Goal: Information Seeking & Learning: Find specific page/section

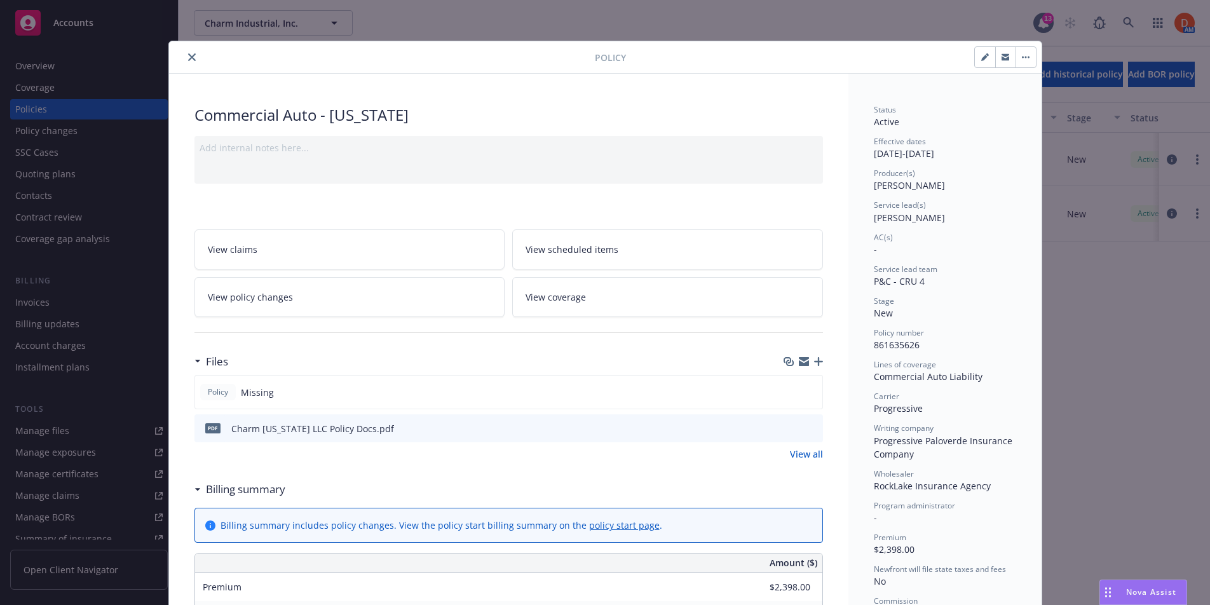
click at [197, 59] on button "close" at bounding box center [191, 57] width 15 height 15
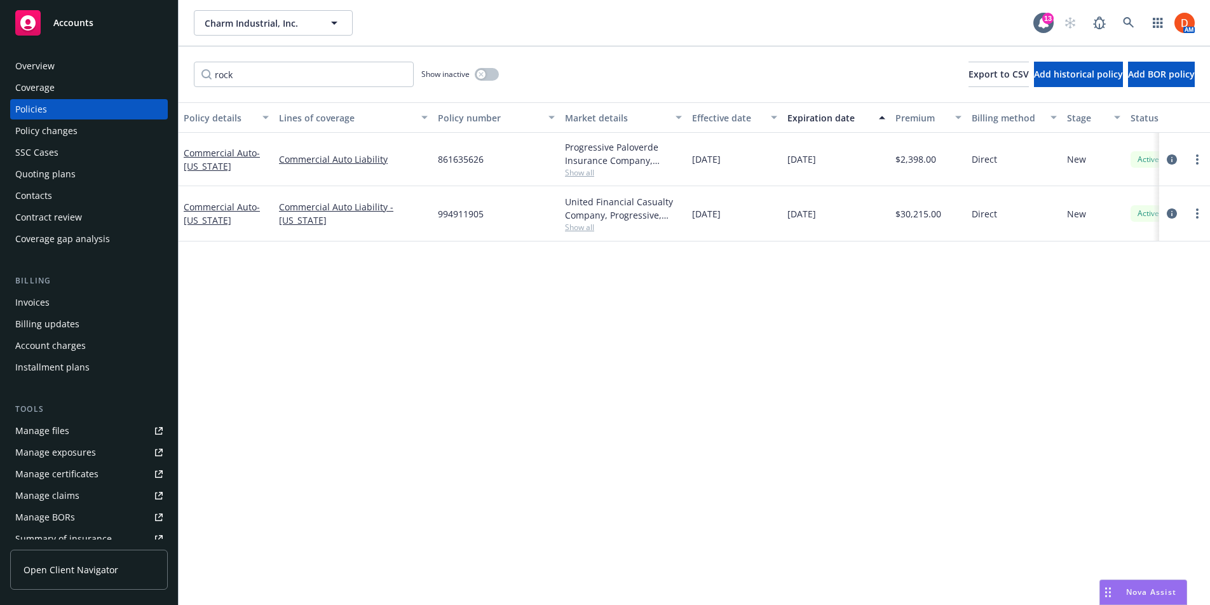
click at [597, 175] on span "Show all" at bounding box center [623, 172] width 117 height 11
drag, startPoint x: 614, startPoint y: 217, endPoint x: 504, endPoint y: 212, distance: 110.0
click at [504, 212] on span "Progressive Paloverde Insurance Company" at bounding box center [554, 213] width 234 height 13
click at [605, 217] on span "Progressive Paloverde Insurance Company" at bounding box center [554, 213] width 234 height 13
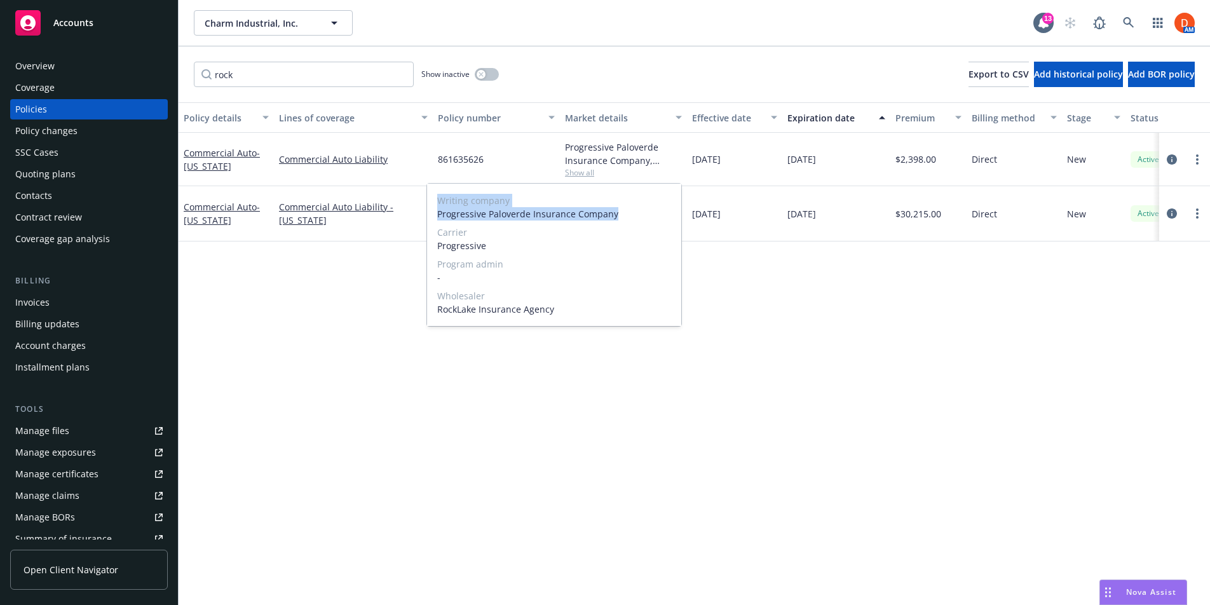
drag, startPoint x: 625, startPoint y: 210, endPoint x: 436, endPoint y: 203, distance: 189.4
click at [436, 203] on div "Writing company Progressive Paloverde Insurance Company Carrier Progressive Pro…" at bounding box center [554, 255] width 254 height 142
click at [438, 187] on div "Writing company Progressive Paloverde Insurance Company Carrier Progressive Pro…" at bounding box center [554, 255] width 254 height 142
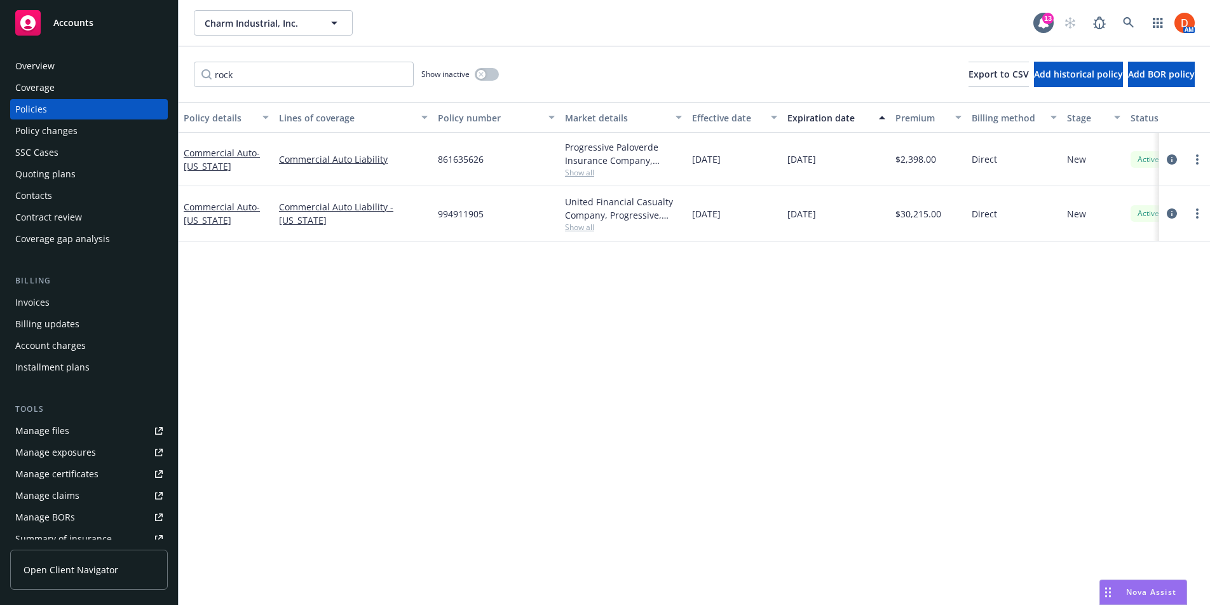
click at [595, 60] on div "rock Show inactive Export to CSV Add historical policy Add BOR policy" at bounding box center [694, 74] width 1031 height 56
